Goal: Task Accomplishment & Management: Manage account settings

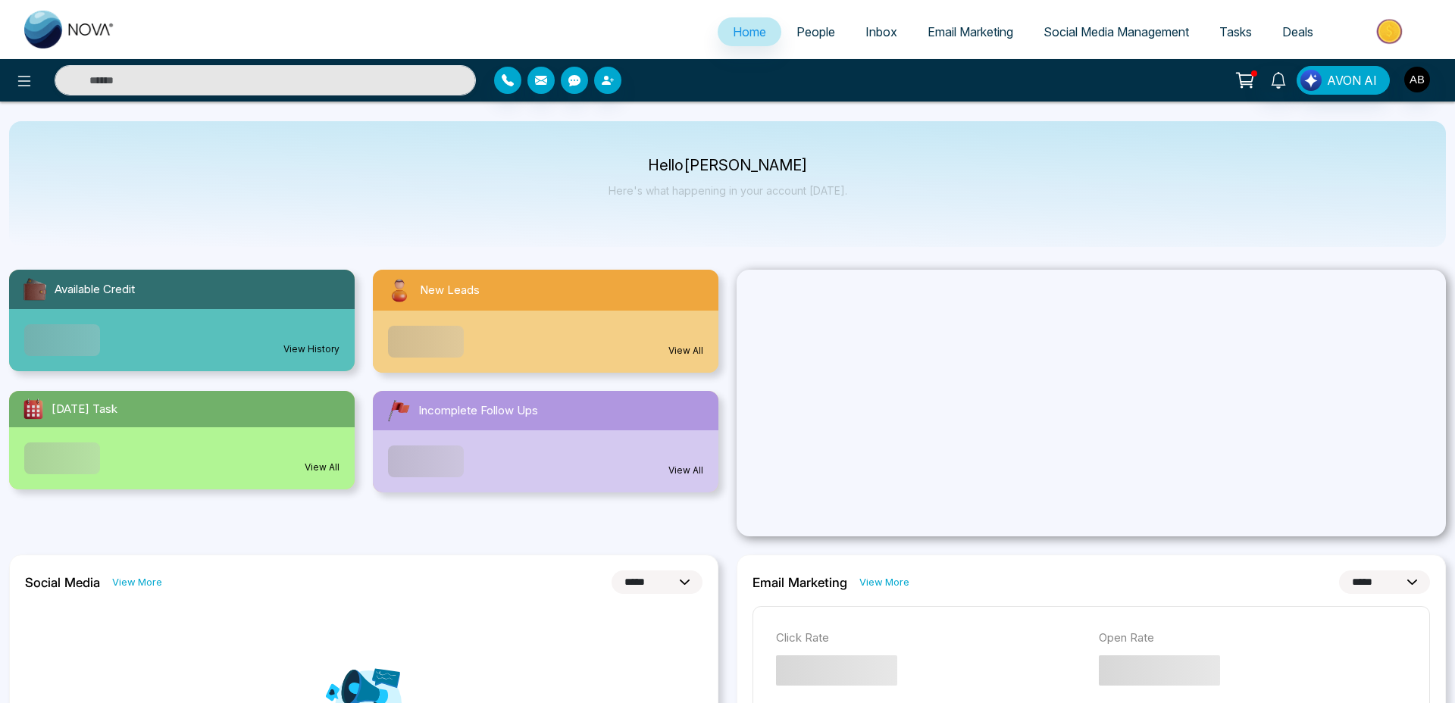
select select "*"
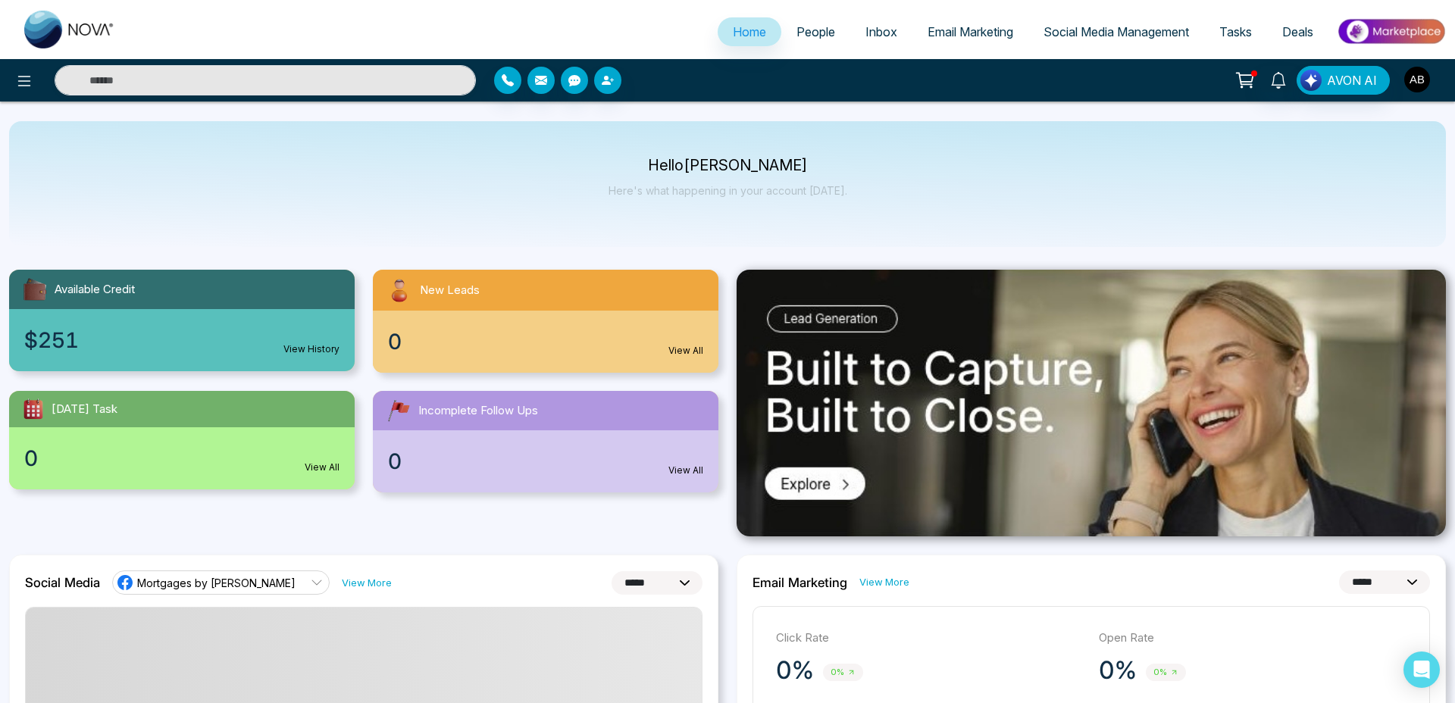
click at [1411, 73] on img "button" at bounding box center [1417, 80] width 26 height 26
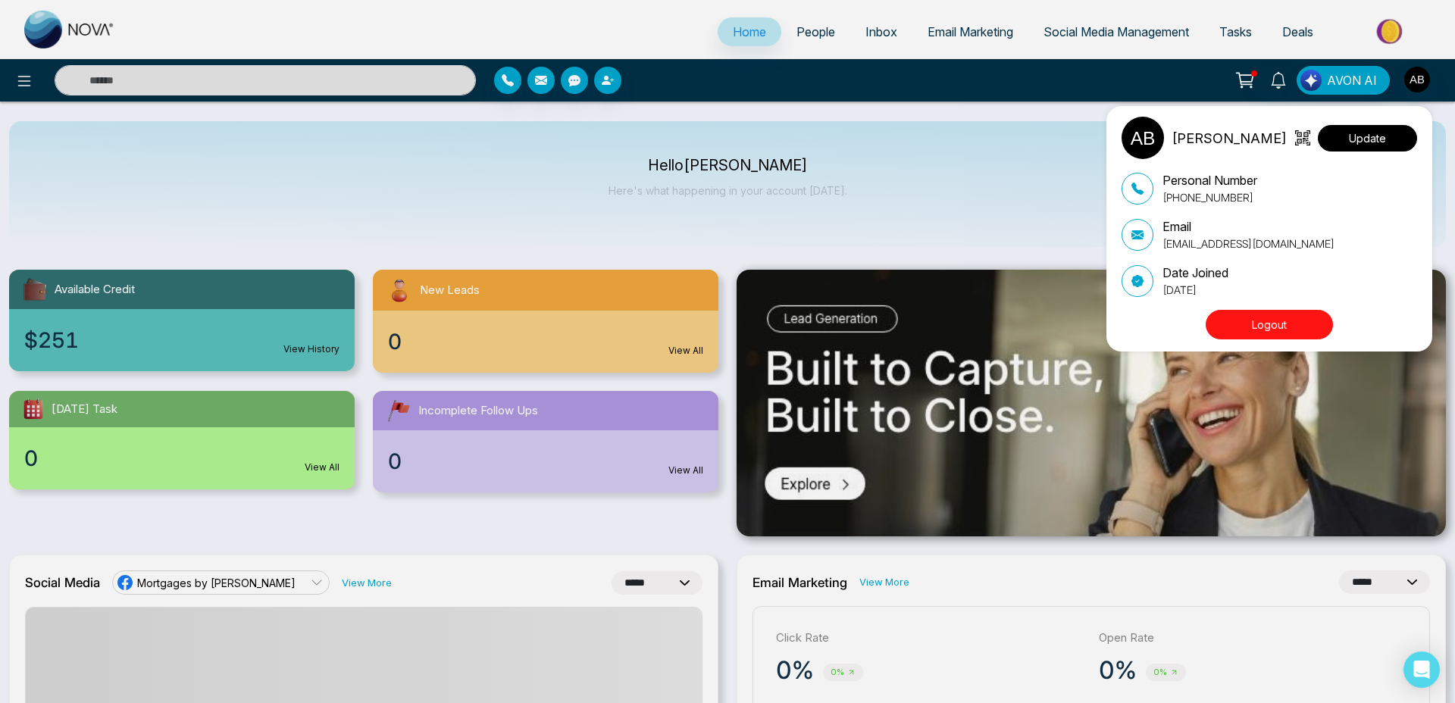
click at [1381, 139] on button "Update" at bounding box center [1367, 138] width 99 height 27
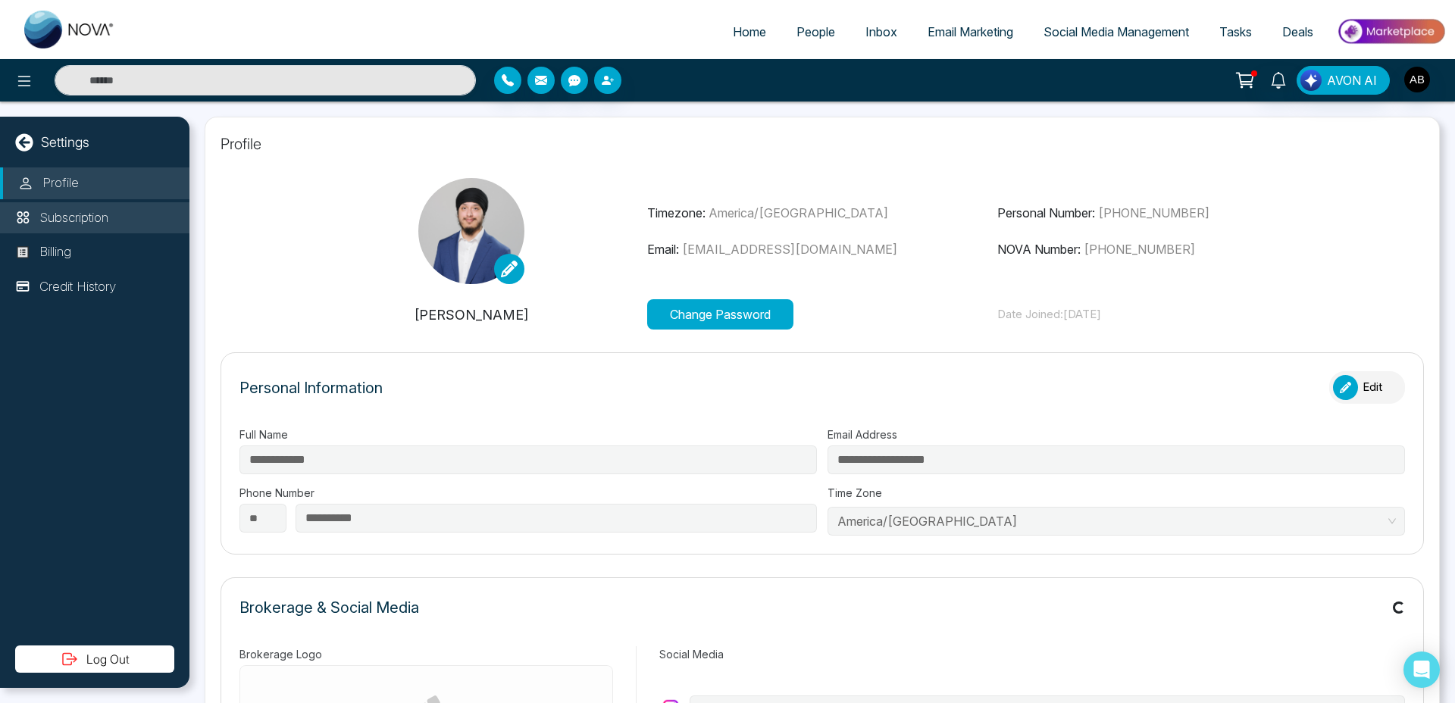
click at [69, 220] on p "Subscription" at bounding box center [73, 218] width 69 height 20
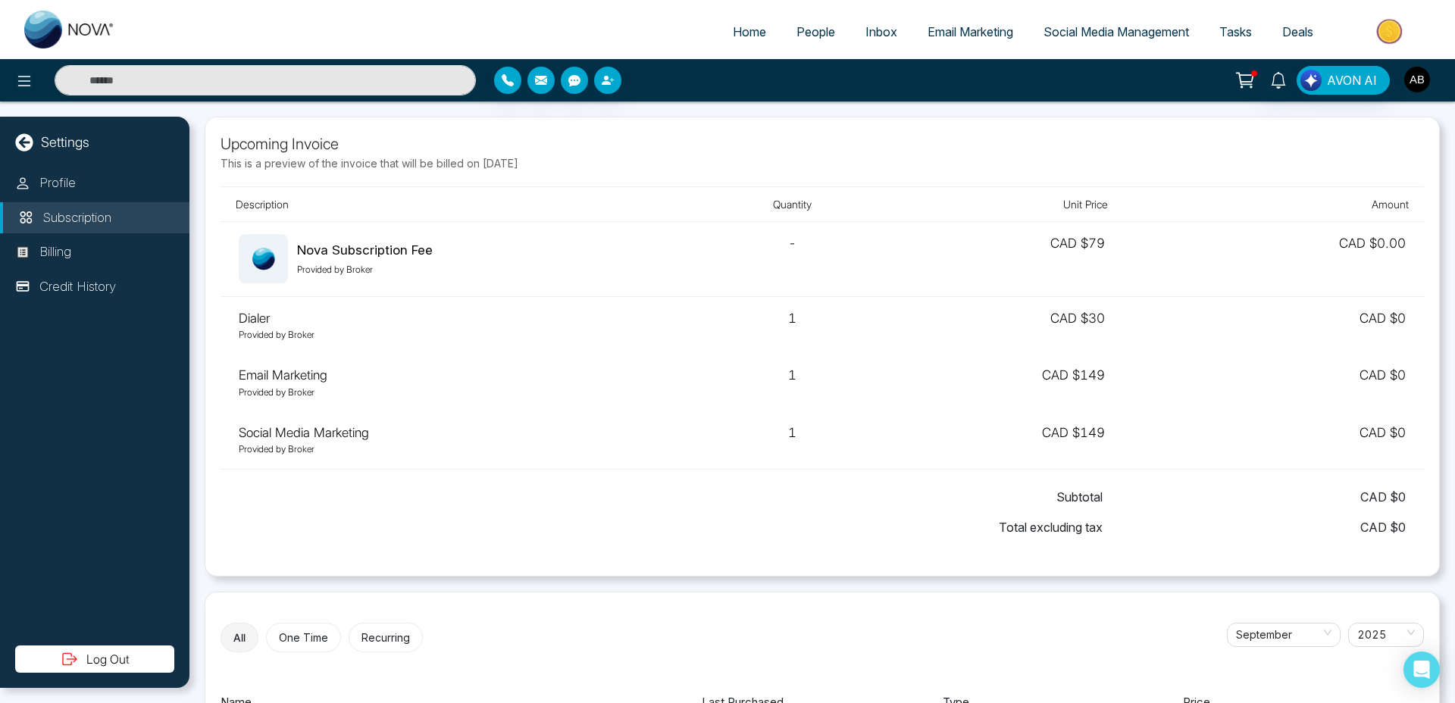
click at [1412, 80] on img "button" at bounding box center [1417, 80] width 26 height 26
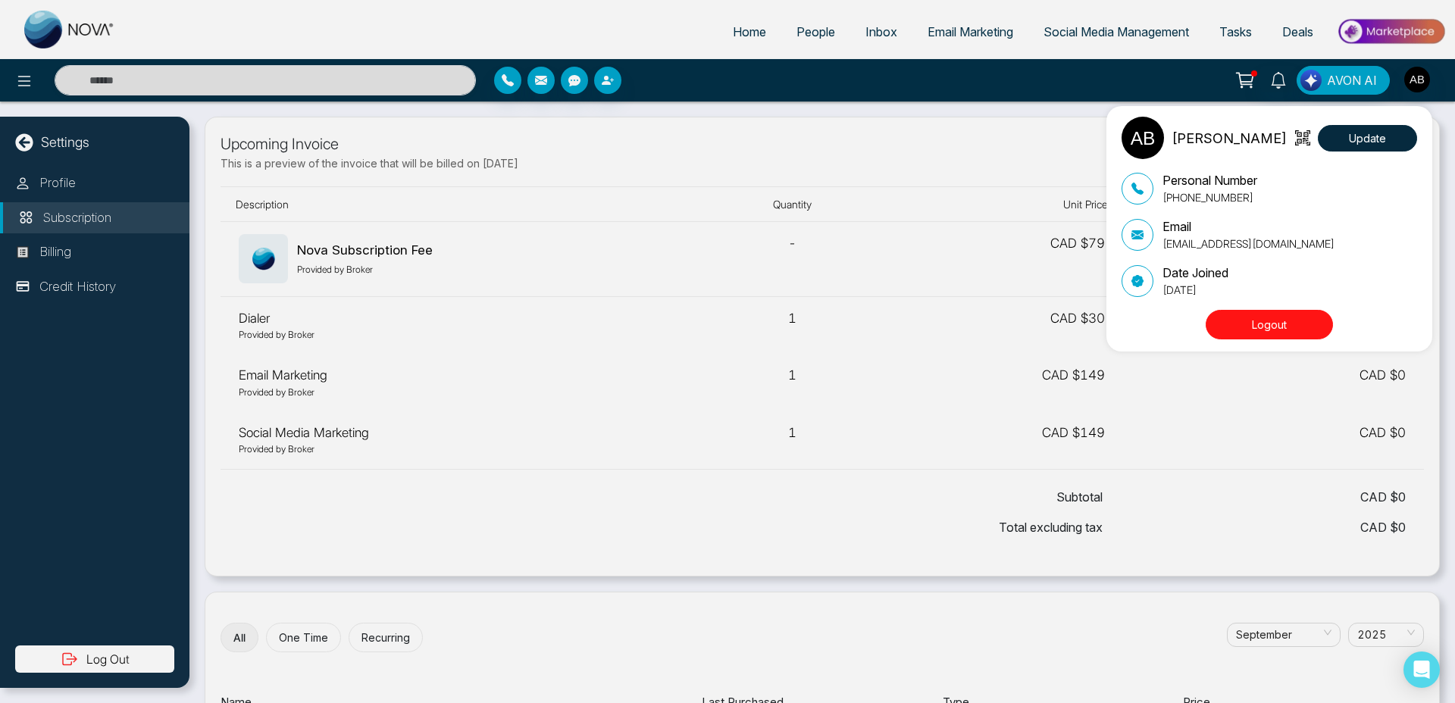
click at [1267, 314] on button "Logout" at bounding box center [1268, 325] width 127 height 30
